Goal: Navigation & Orientation: Find specific page/section

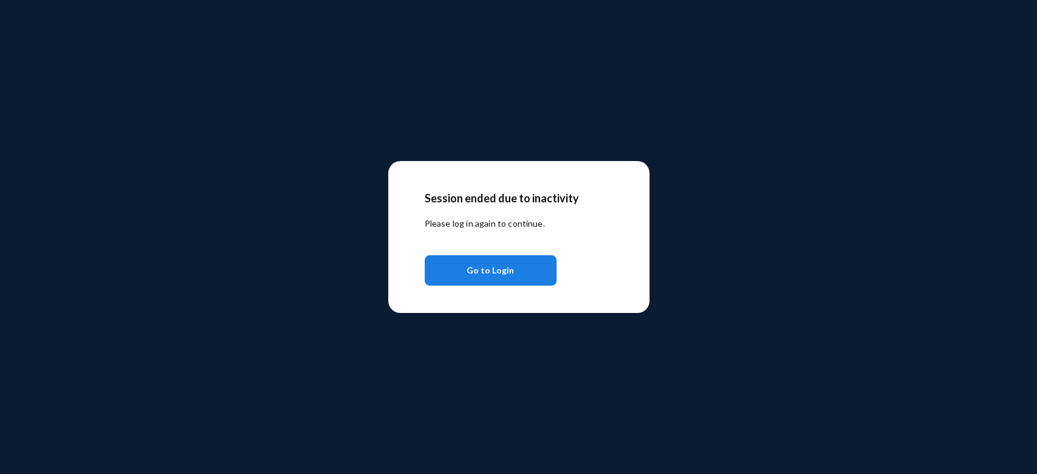
click at [499, 269] on span "Go to Login" at bounding box center [490, 270] width 47 height 22
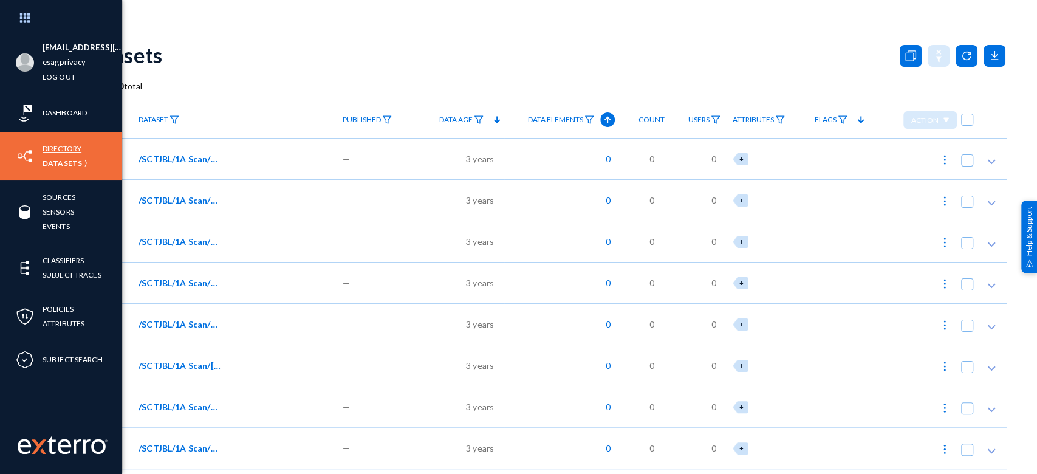
click at [68, 143] on link "Directory" at bounding box center [62, 149] width 39 height 14
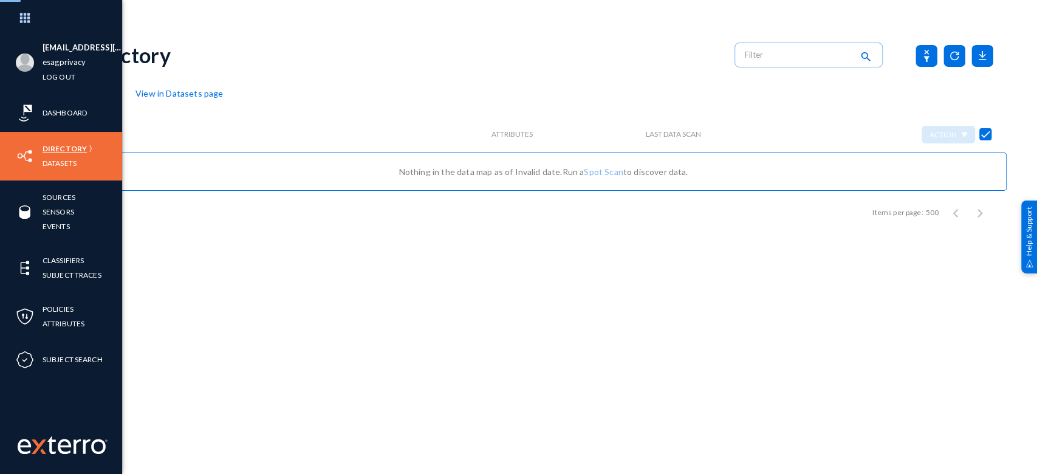
checkbox input "false"
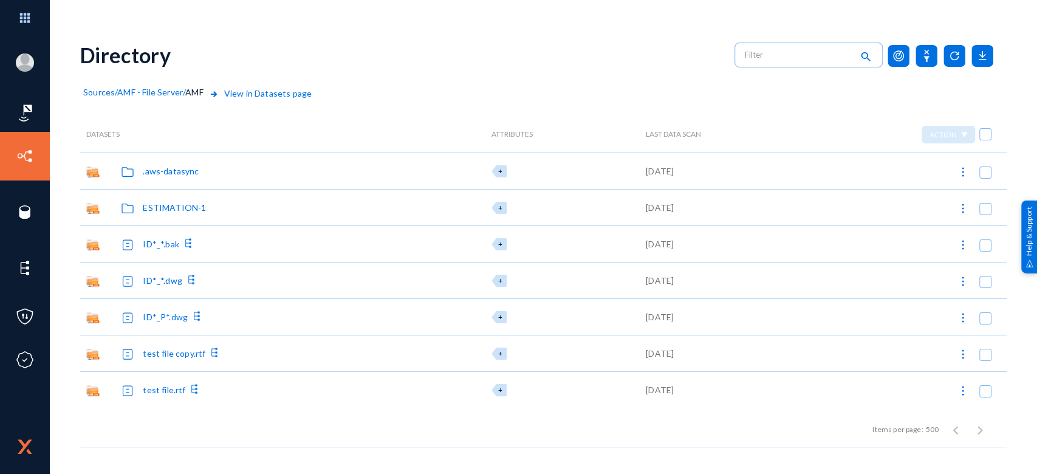
click at [106, 92] on span "Sources" at bounding box center [99, 92] width 32 height 10
